Goal: Transaction & Acquisition: Register for event/course

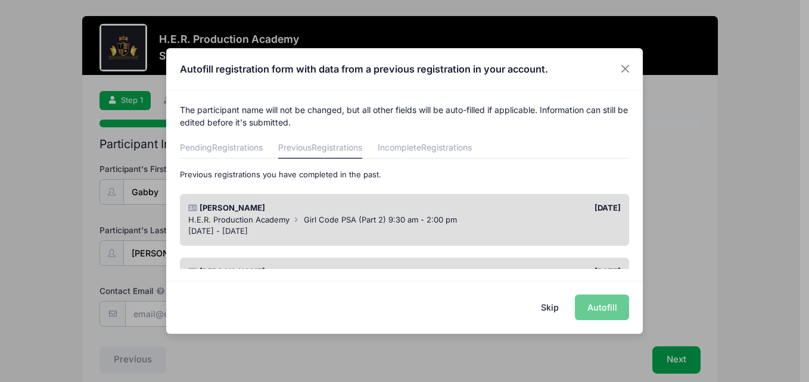
click at [250, 223] on span "H.E.R. Production Academy" at bounding box center [238, 220] width 101 height 10
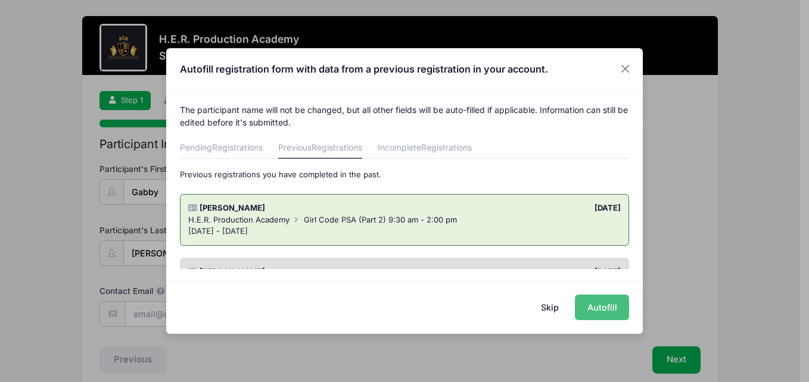
click at [607, 308] on button "Autofill" at bounding box center [602, 308] width 54 height 26
type input "[EMAIL_ADDRESS][DOMAIN_NAME]"
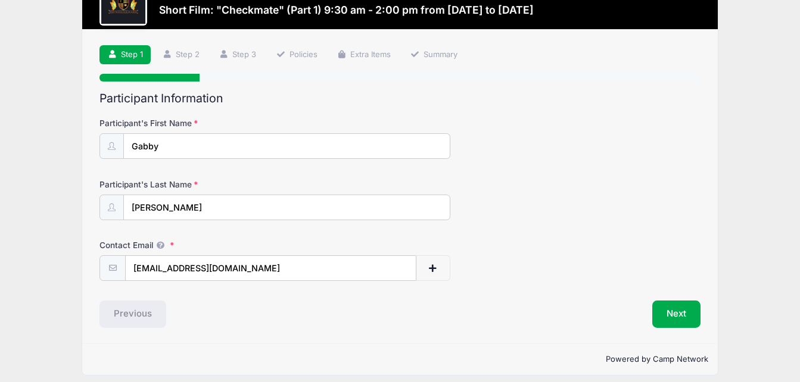
scroll to position [55, 0]
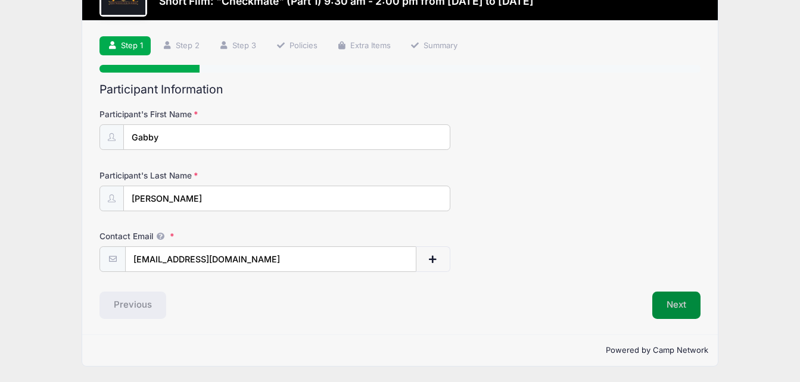
click at [676, 305] on button "Next" at bounding box center [676, 305] width 48 height 27
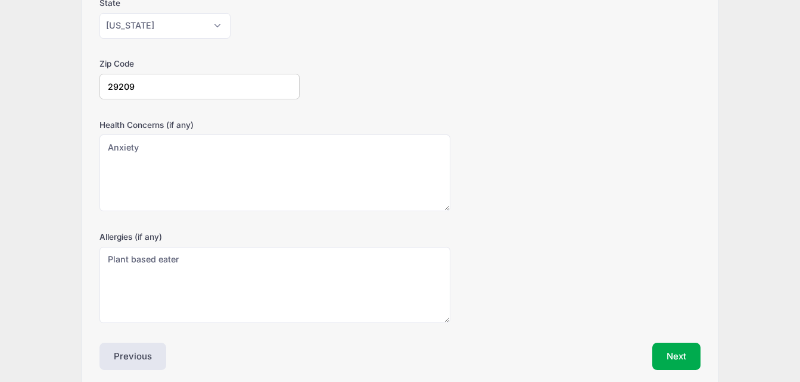
scroll to position [355, 0]
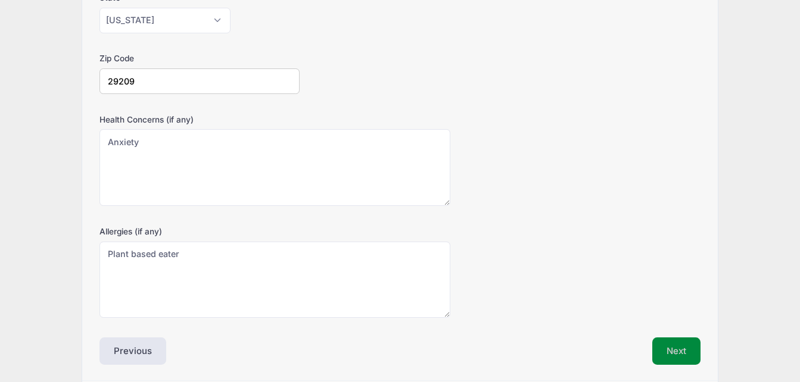
click at [673, 354] on button "Next" at bounding box center [676, 351] width 48 height 27
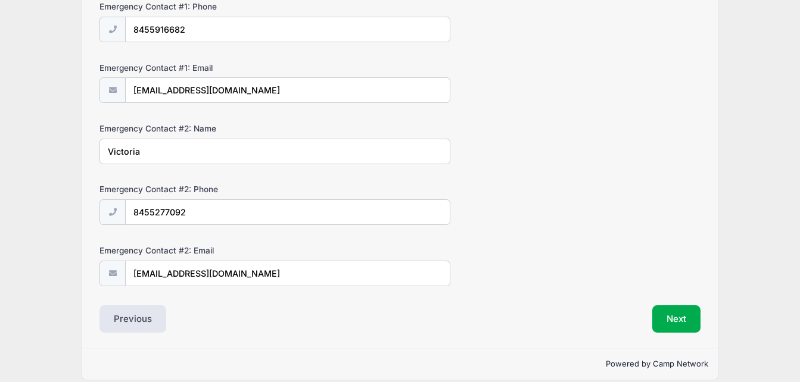
scroll to position [420, 0]
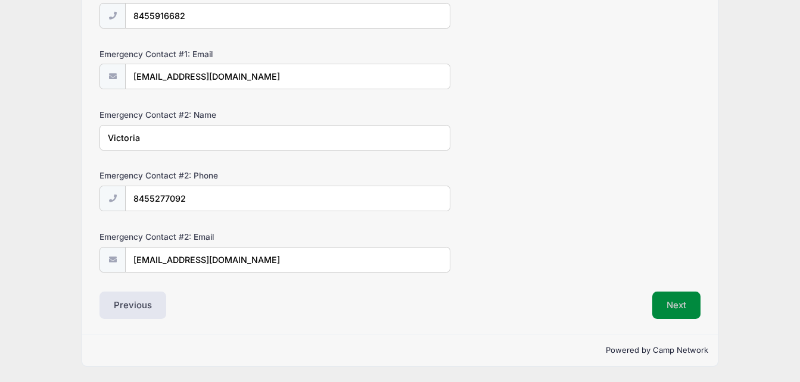
click at [688, 304] on button "Next" at bounding box center [676, 305] width 48 height 27
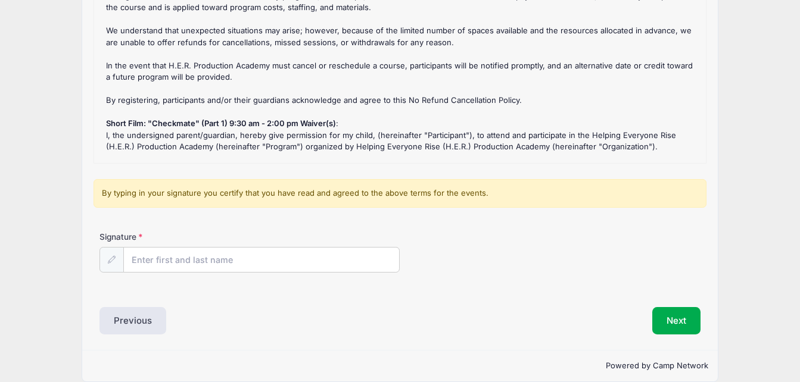
scroll to position [198, 0]
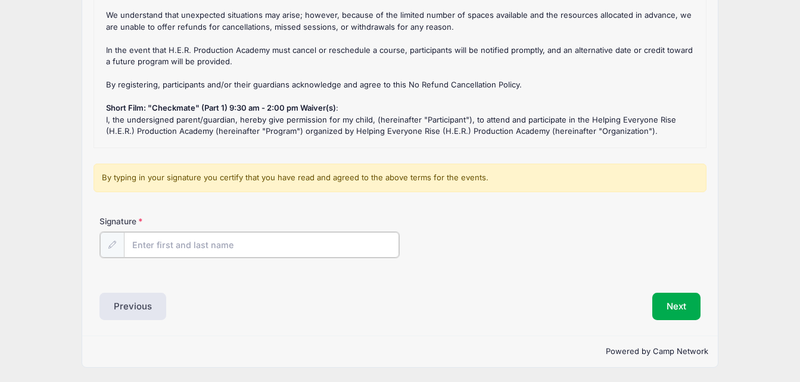
click at [142, 246] on input "Signature" at bounding box center [261, 245] width 275 height 26
type input "[PERSON_NAME]"
click at [666, 304] on button "Next" at bounding box center [676, 305] width 48 height 27
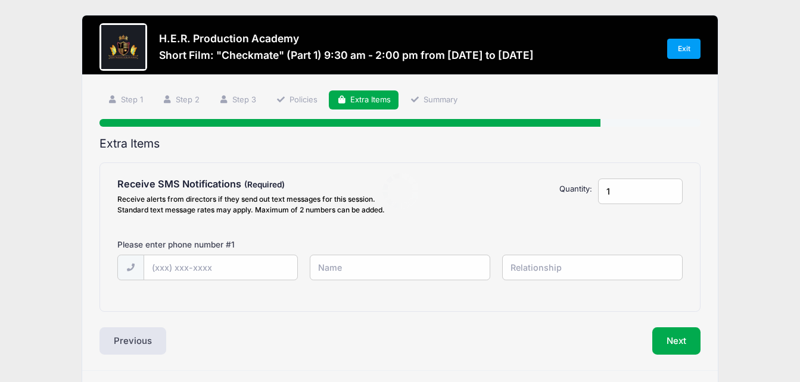
scroll to position [0, 0]
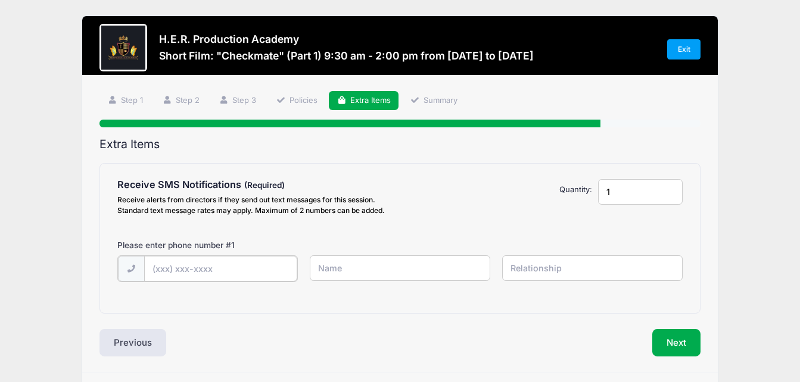
click at [229, 268] on input "text" at bounding box center [221, 269] width 154 height 26
type input "[PHONE_NUMBER]"
type input "Victoria"
type input "mother"
click at [675, 342] on button "Next" at bounding box center [676, 341] width 48 height 27
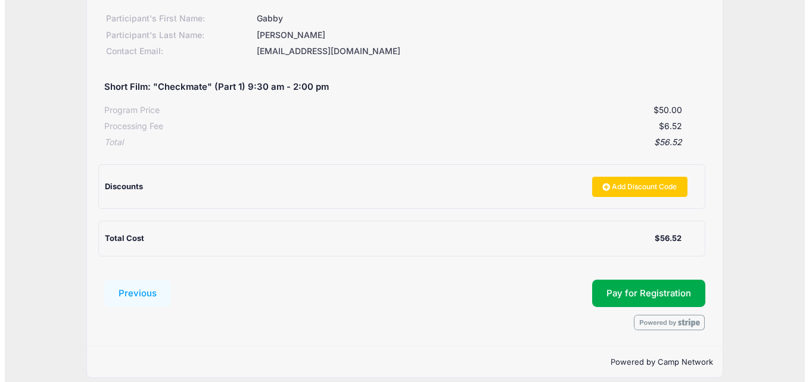
scroll to position [179, 0]
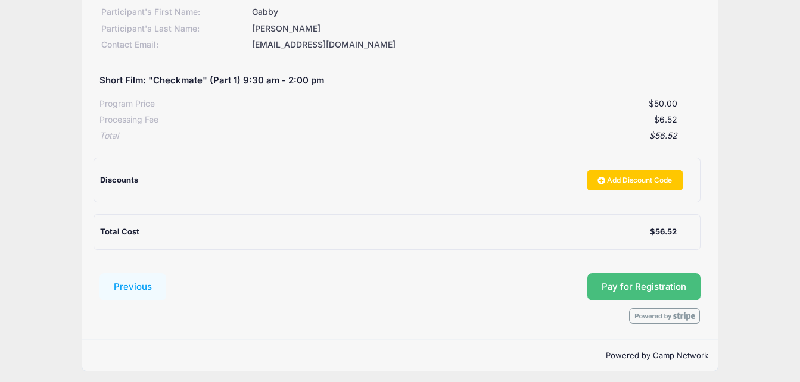
click at [653, 285] on button "Pay for Registration" at bounding box center [643, 286] width 113 height 27
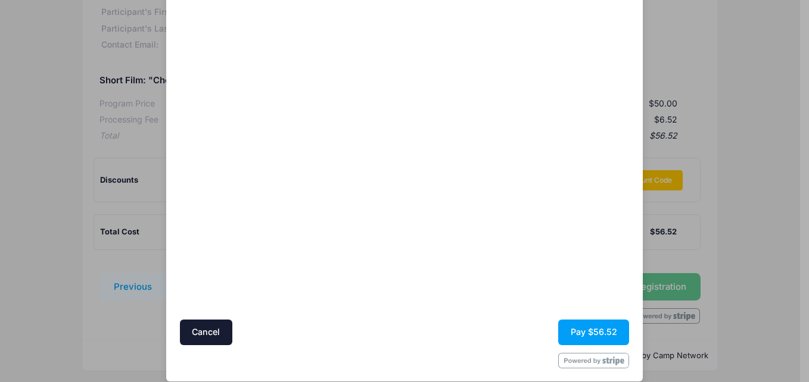
scroll to position [98, 0]
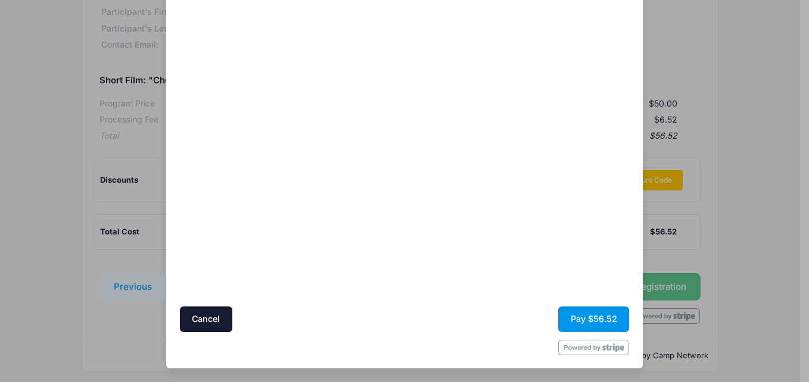
click at [593, 316] on button "Pay $56.52" at bounding box center [593, 320] width 71 height 26
click at [595, 321] on button "Pay $56.52" at bounding box center [593, 320] width 71 height 26
